Goal: Obtain resource: Obtain resource

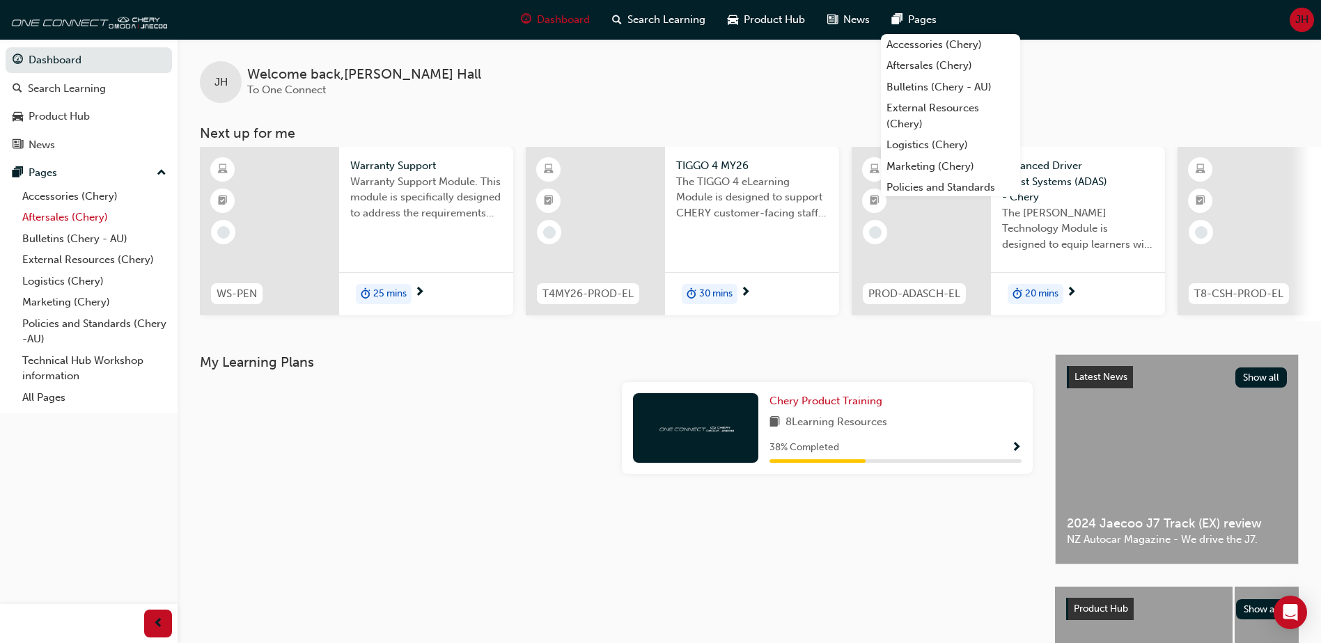
click at [58, 217] on link "Aftersales (Chery)" at bounding box center [94, 218] width 155 height 22
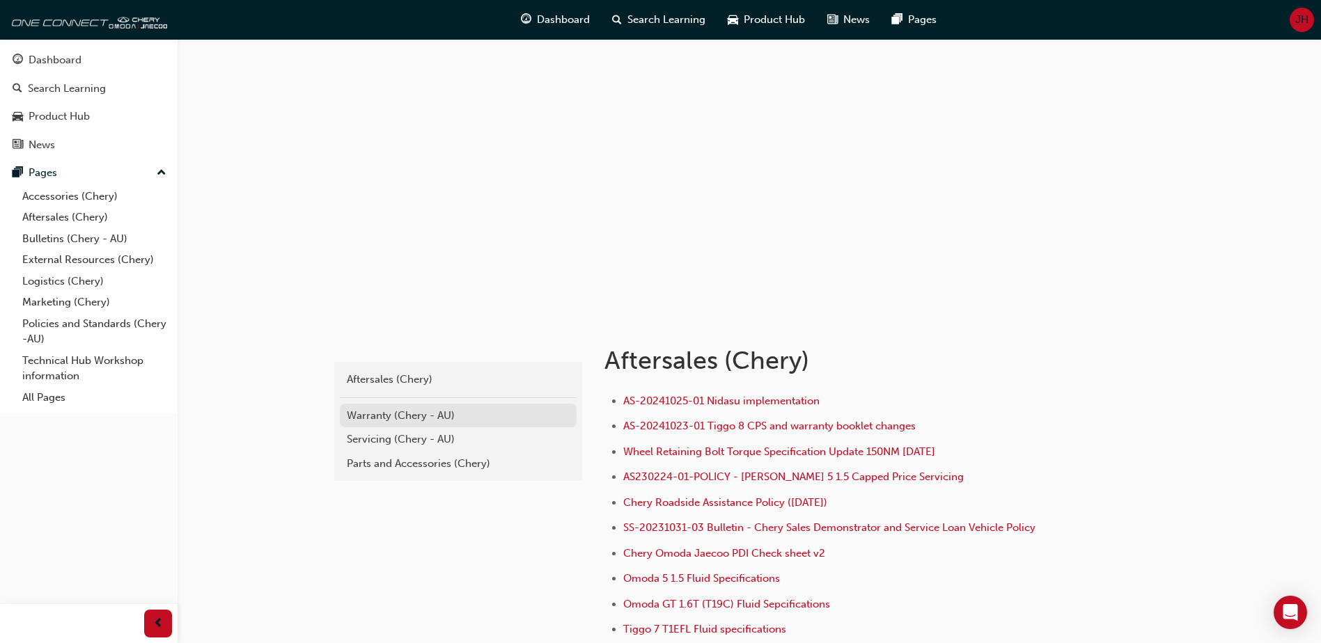
click at [389, 416] on div "Warranty (Chery - AU)" at bounding box center [458, 416] width 223 height 16
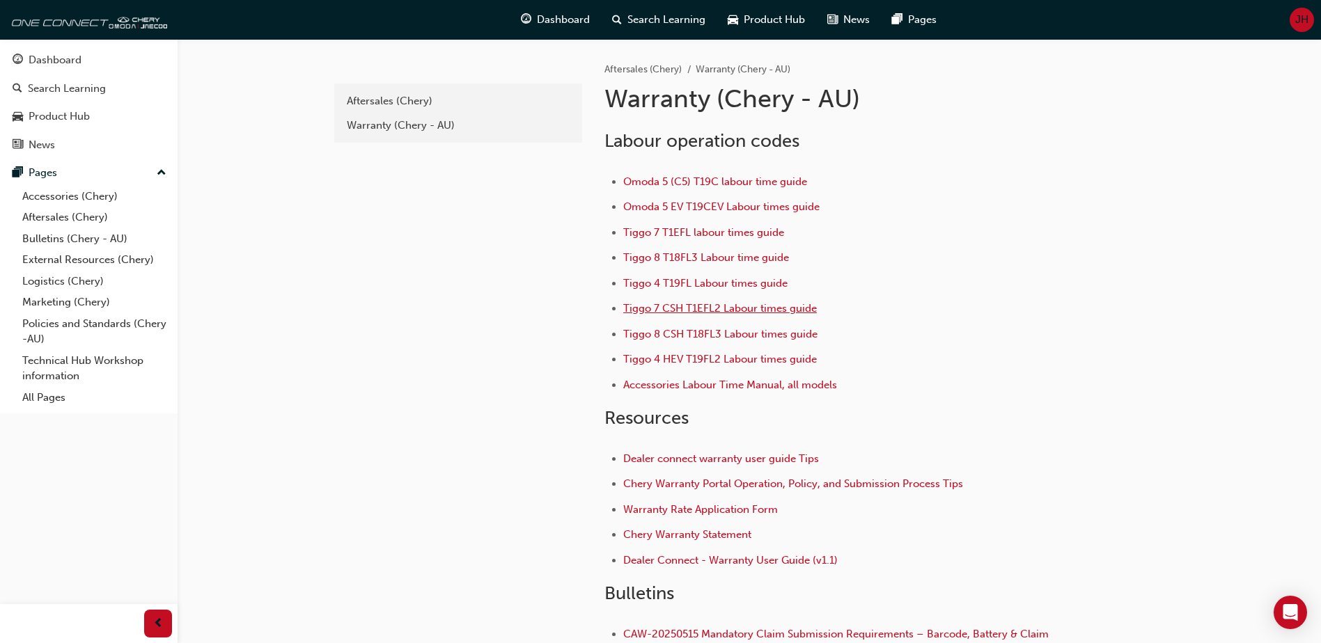
click at [670, 309] on span "Tiggo 7 CSH T1EFL2 Labour times guide" at bounding box center [720, 308] width 194 height 13
click at [666, 308] on span "Tiggo 7 CSH T1EFL2 Labour times guide" at bounding box center [720, 308] width 194 height 13
click at [689, 231] on span "Tiggo 7 T1EFL labour times guide" at bounding box center [703, 232] width 161 height 13
